Goal: Navigation & Orientation: Understand site structure

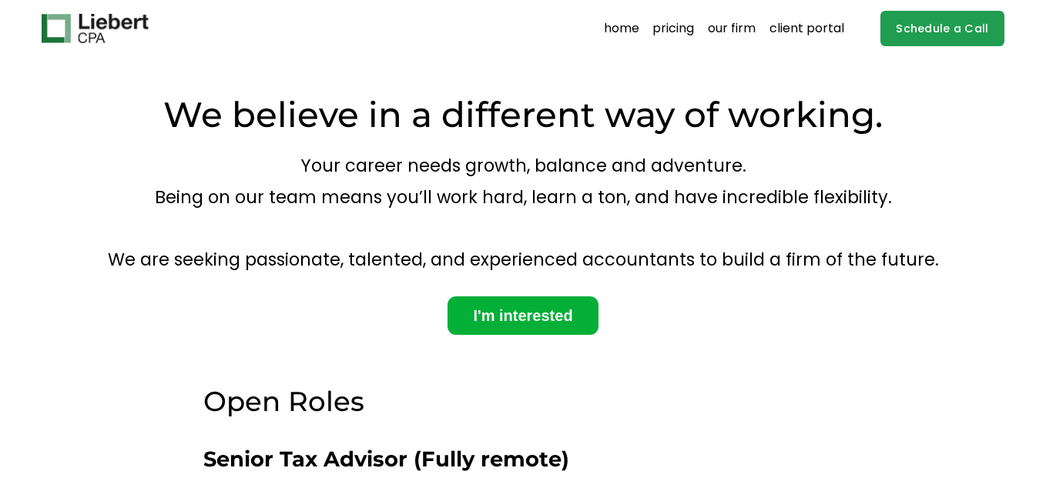
click at [620, 34] on link "home" at bounding box center [621, 28] width 35 height 25
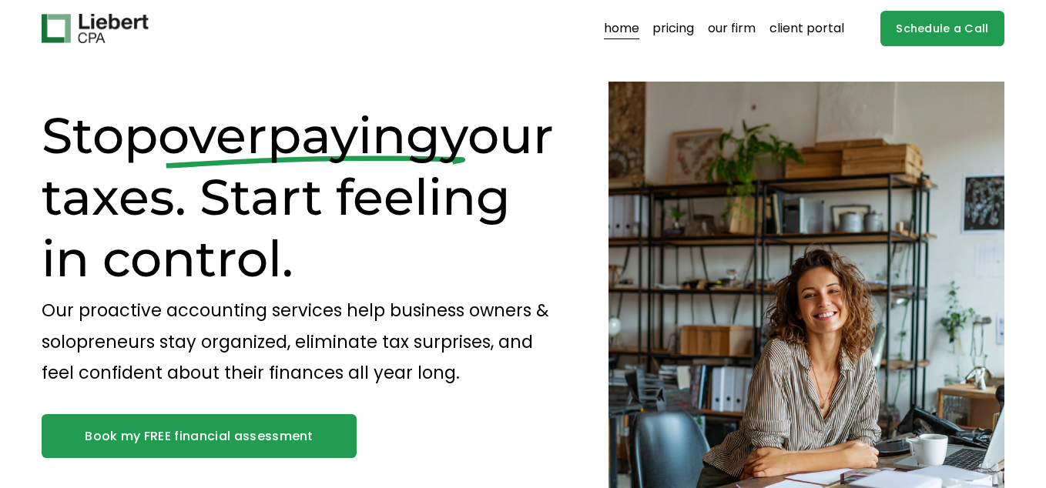
click at [750, 31] on link "our firm" at bounding box center [732, 28] width 48 height 25
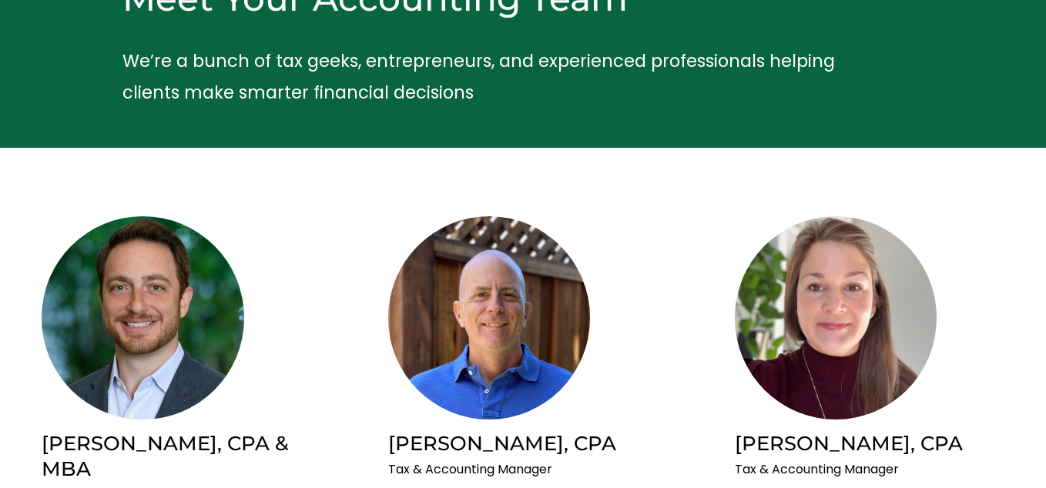
scroll to position [1, 0]
